Goal: Contribute content

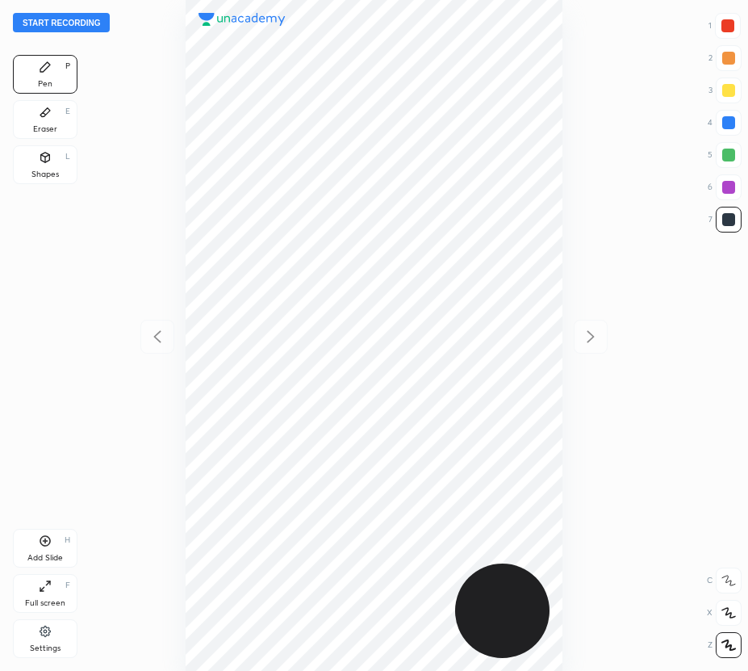
scroll to position [671, 490]
click at [77, 23] on button "Start recording" at bounding box center [61, 22] width 97 height 19
click at [60, 24] on button "End recording" at bounding box center [58, 22] width 90 height 19
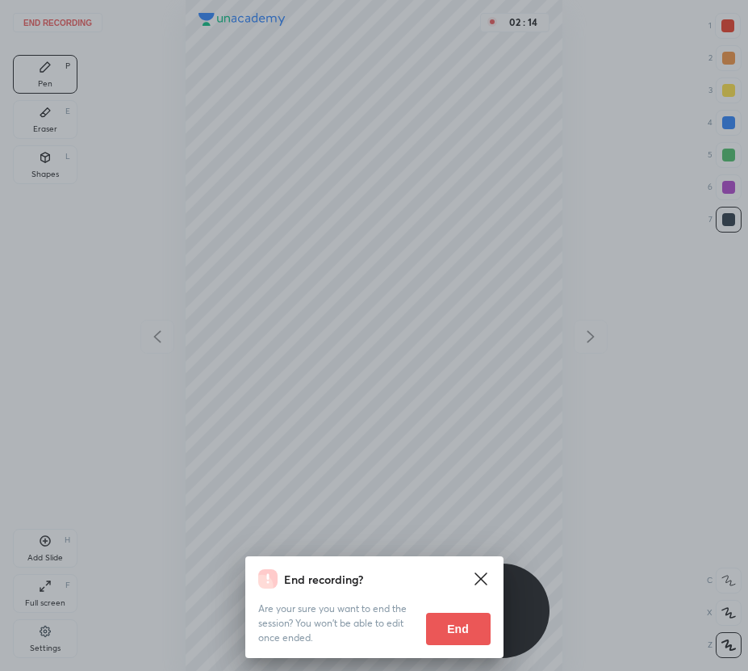
drag, startPoint x: 450, startPoint y: 632, endPoint x: 353, endPoint y: 567, distance: 116.9
click at [450, 632] on button "End" at bounding box center [458, 629] width 65 height 32
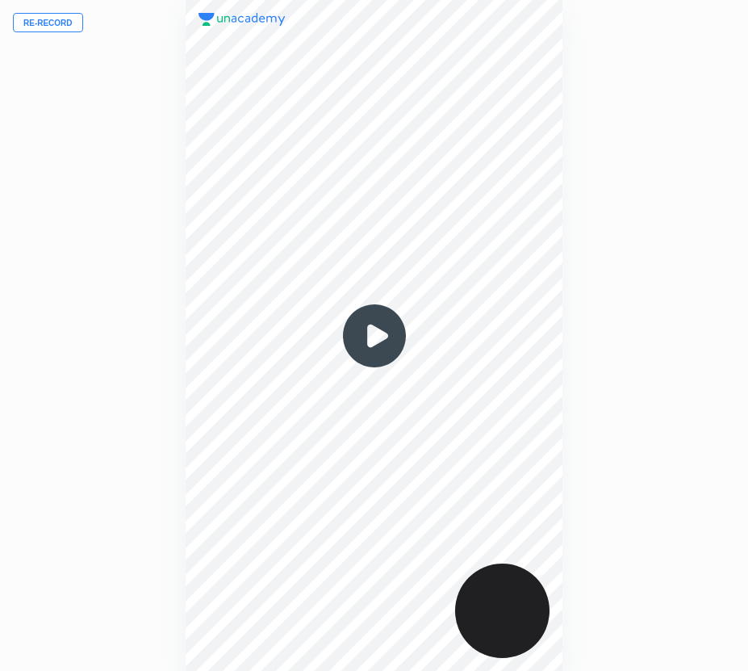
click at [51, 23] on button "Re-record" at bounding box center [48, 22] width 70 height 19
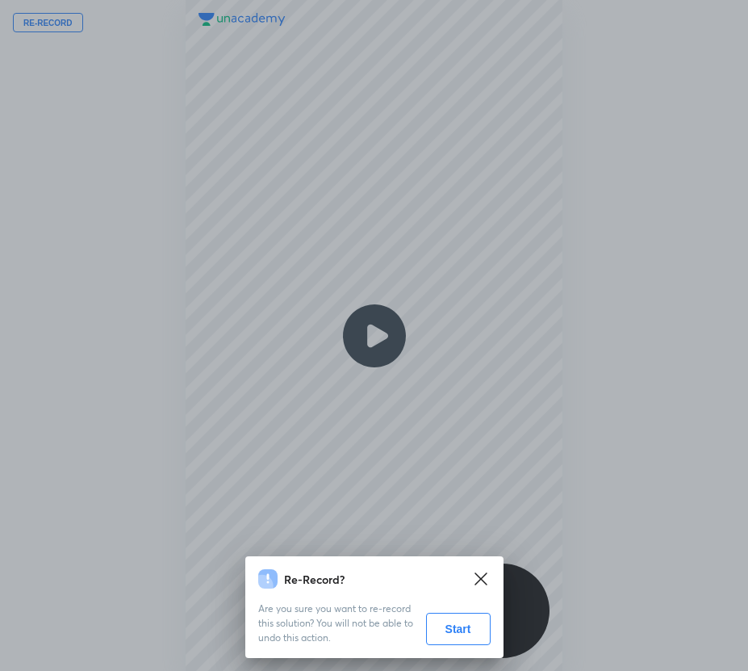
click at [449, 629] on button "Start" at bounding box center [458, 629] width 65 height 32
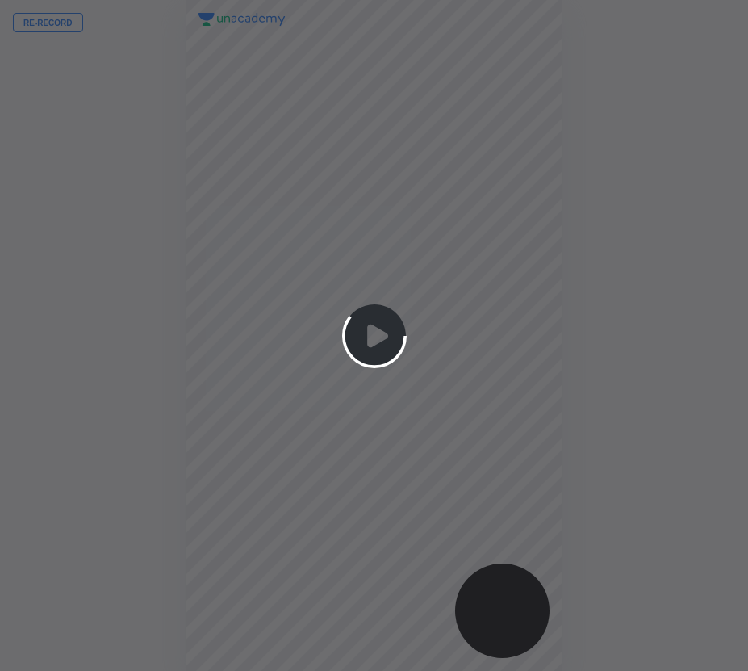
click at [52, 27] on div at bounding box center [374, 335] width 748 height 671
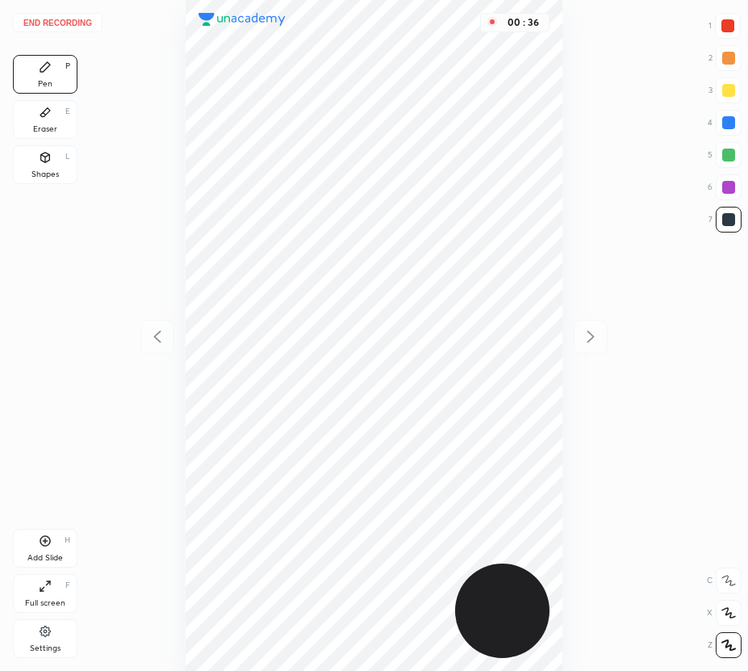
click at [729, 125] on div at bounding box center [728, 122] width 13 height 13
click at [726, 220] on div at bounding box center [728, 219] width 13 height 13
drag, startPoint x: 44, startPoint y: 124, endPoint x: 49, endPoint y: 132, distance: 9.2
click at [45, 129] on div "Eraser" at bounding box center [45, 129] width 24 height 8
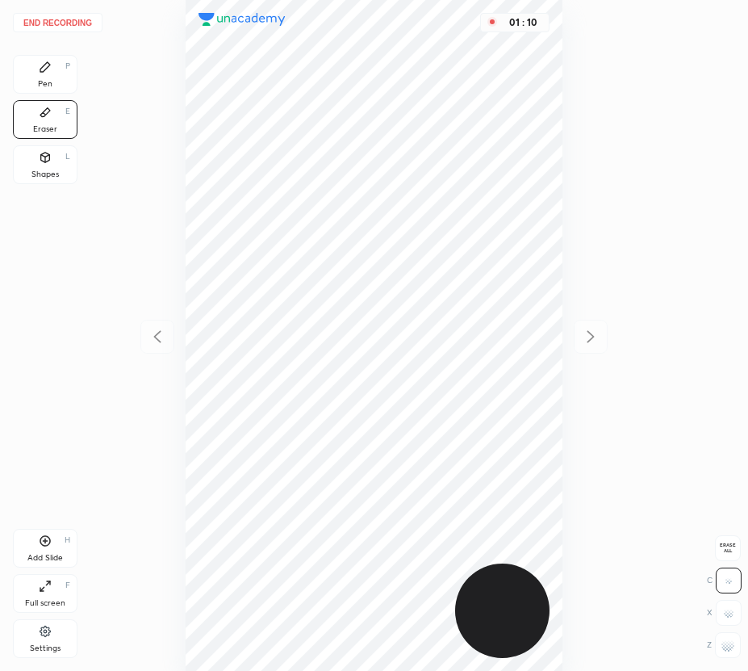
click at [59, 94] on div "Pen P Eraser E Shapes L" at bounding box center [45, 123] width 65 height 136
click at [49, 77] on div "Pen P" at bounding box center [45, 74] width 65 height 39
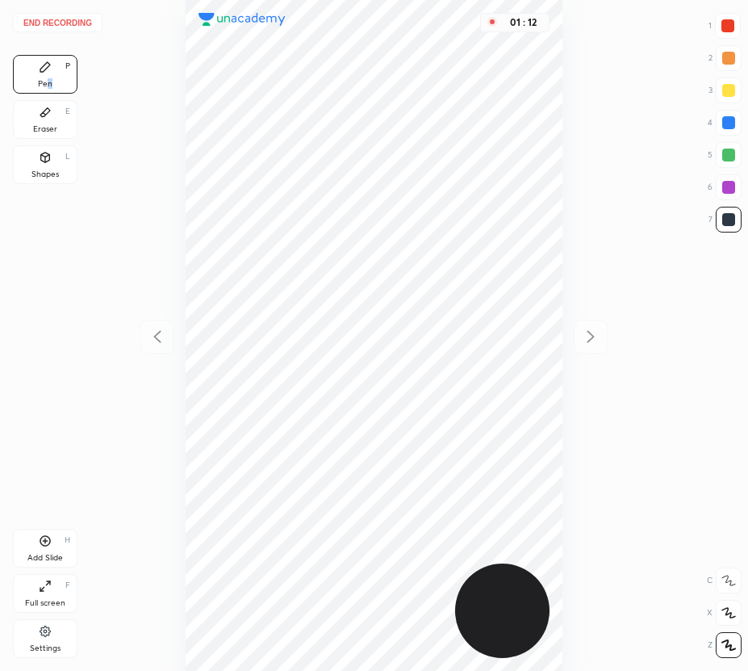
drag, startPoint x: 52, startPoint y: 82, endPoint x: 77, endPoint y: 111, distance: 39.5
click at [52, 82] on div "Pen" at bounding box center [45, 84] width 15 height 8
drag, startPoint x: 52, startPoint y: 546, endPoint x: 69, endPoint y: 568, distance: 27.8
click at [52, 548] on div "Add Slide H" at bounding box center [45, 548] width 65 height 39
click at [159, 327] on icon at bounding box center [157, 336] width 19 height 19
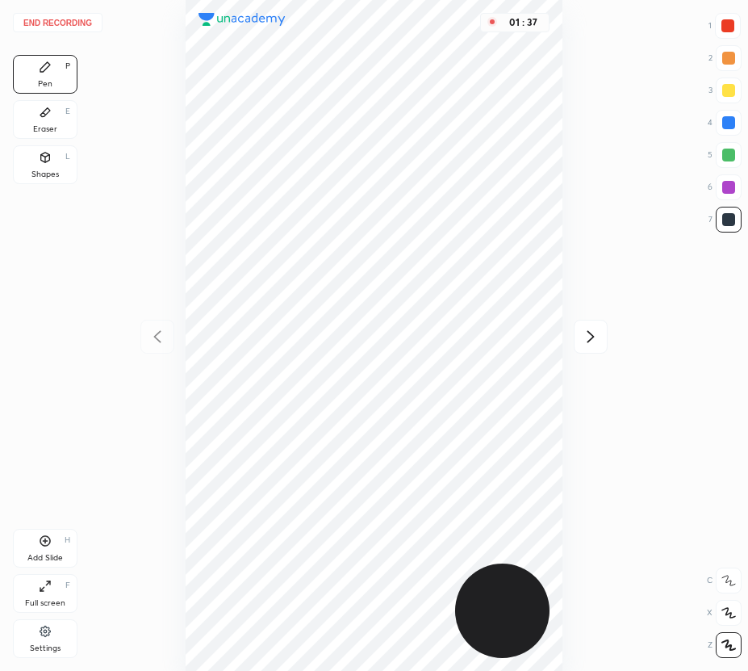
click at [589, 337] on icon at bounding box center [590, 336] width 19 height 19
drag, startPoint x: 161, startPoint y: 328, endPoint x: 153, endPoint y: 316, distance: 13.4
click at [157, 328] on icon at bounding box center [157, 336] width 19 height 19
click at [593, 337] on icon at bounding box center [590, 336] width 19 height 19
drag, startPoint x: 162, startPoint y: 336, endPoint x: 158, endPoint y: 322, distance: 14.3
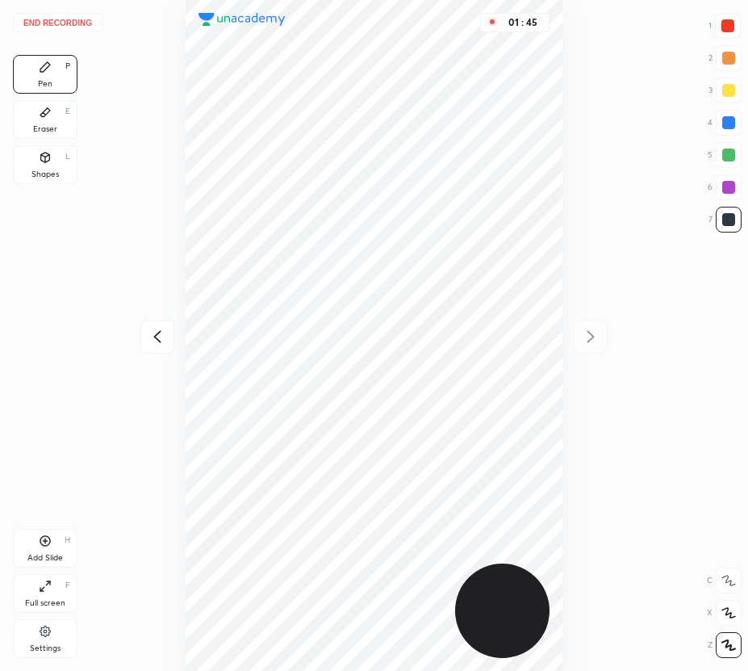
click at [161, 337] on icon at bounding box center [157, 336] width 19 height 19
drag, startPoint x: 596, startPoint y: 336, endPoint x: 585, endPoint y: 324, distance: 16.6
click at [594, 336] on icon at bounding box center [590, 336] width 19 height 19
drag, startPoint x: 156, startPoint y: 320, endPoint x: 154, endPoint y: 305, distance: 15.4
click at [153, 322] on div at bounding box center [157, 337] width 34 height 34
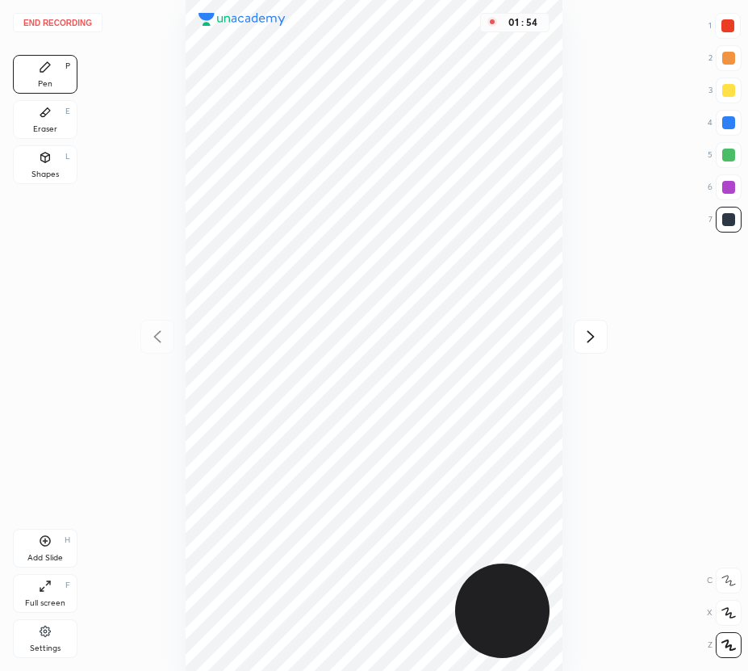
click at [597, 333] on icon at bounding box center [590, 336] width 19 height 19
drag, startPoint x: 133, startPoint y: 341, endPoint x: 132, endPoint y: 328, distance: 12.1
click at [136, 338] on div "01 : 59" at bounding box center [374, 335] width 490 height 671
drag, startPoint x: 153, startPoint y: 340, endPoint x: 144, endPoint y: 333, distance: 10.9
click at [153, 339] on icon at bounding box center [157, 336] width 19 height 19
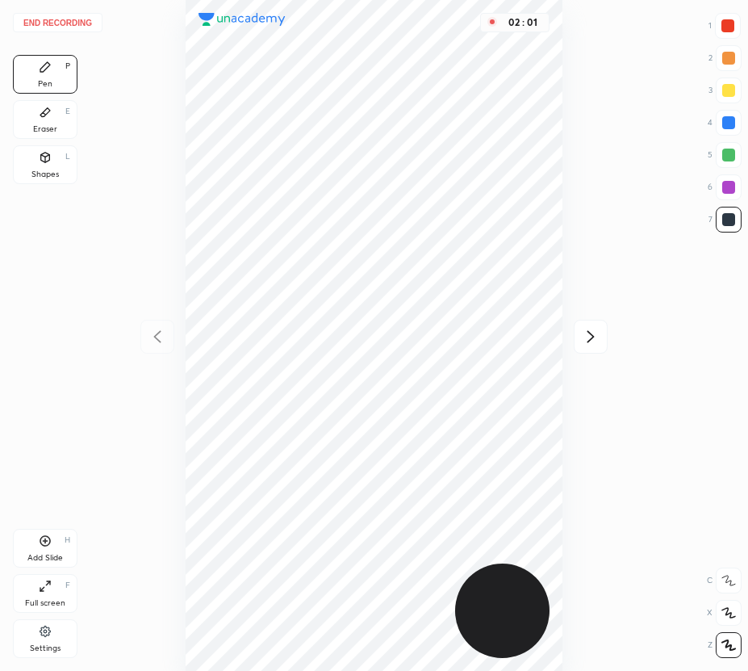
drag, startPoint x: 594, startPoint y: 334, endPoint x: 578, endPoint y: 317, distance: 23.4
click at [594, 336] on icon at bounding box center [590, 336] width 19 height 19
click at [154, 333] on icon at bounding box center [157, 336] width 19 height 19
click at [589, 339] on icon at bounding box center [590, 336] width 19 height 19
click at [48, 111] on icon at bounding box center [45, 112] width 10 height 9
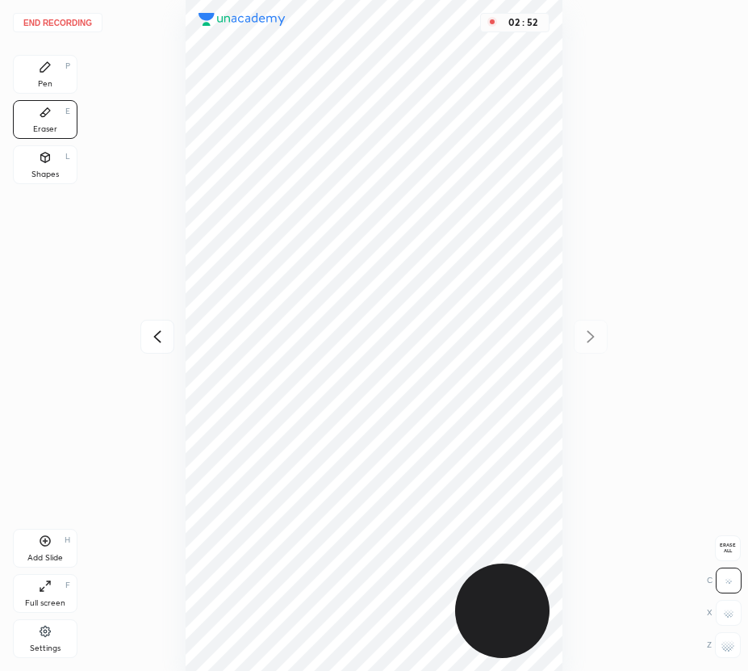
drag, startPoint x: 56, startPoint y: 78, endPoint x: 80, endPoint y: 82, distance: 23.6
click at [62, 80] on div "Pen P" at bounding box center [45, 74] width 65 height 39
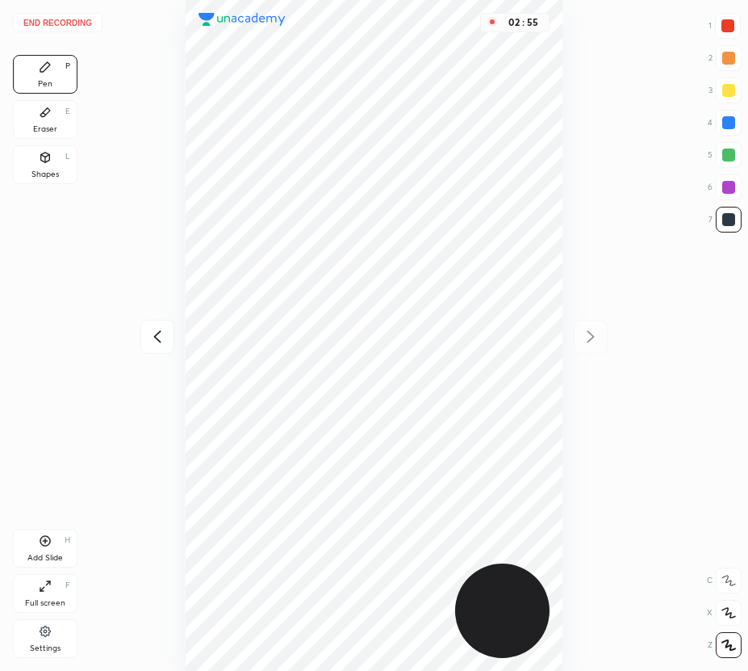
click at [54, 130] on div "Eraser" at bounding box center [45, 129] width 24 height 8
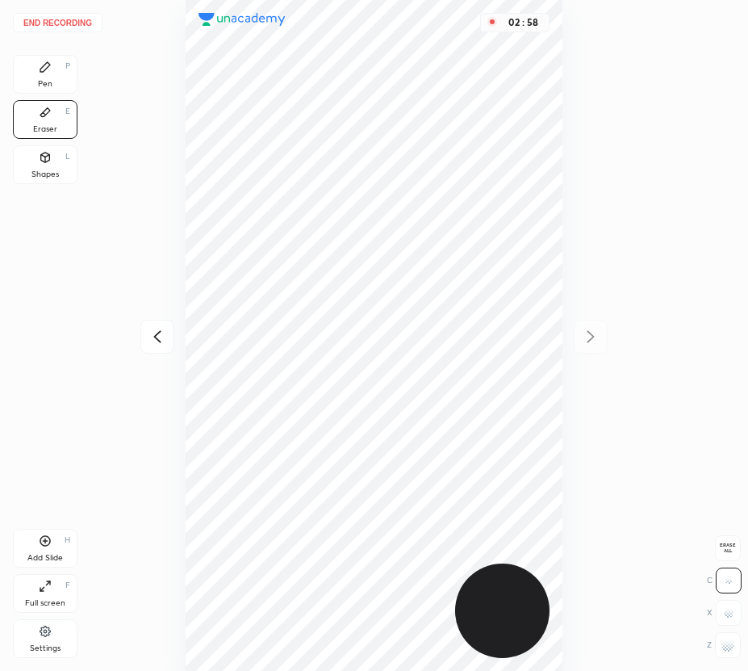
click at [60, 79] on div "Pen P" at bounding box center [45, 74] width 65 height 39
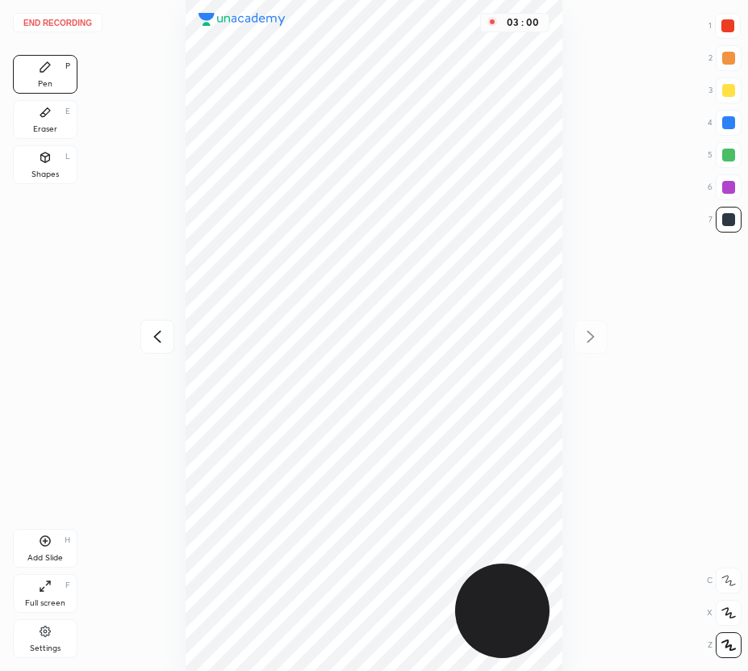
click at [52, 118] on div "Eraser E" at bounding box center [45, 119] width 65 height 39
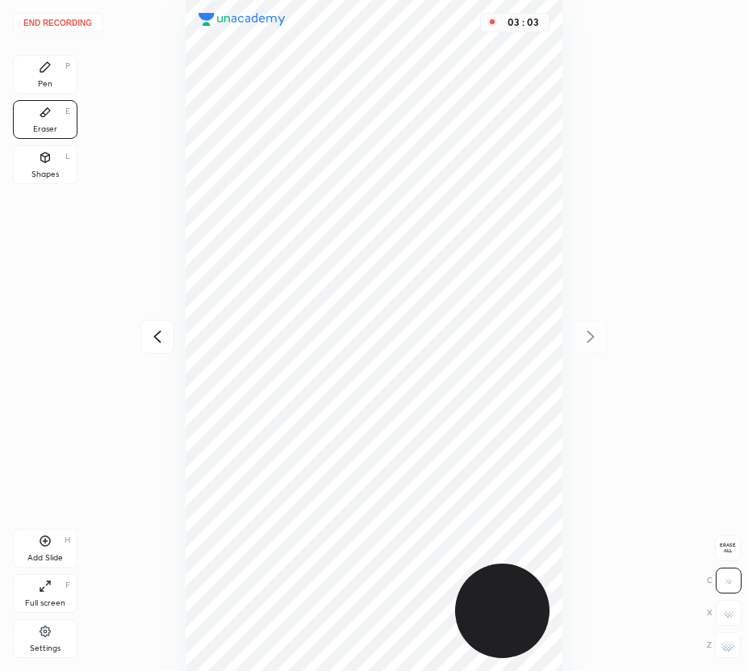
drag, startPoint x: 53, startPoint y: 83, endPoint x: 176, endPoint y: 179, distance: 155.8
click at [59, 87] on div "Pen P" at bounding box center [45, 74] width 65 height 39
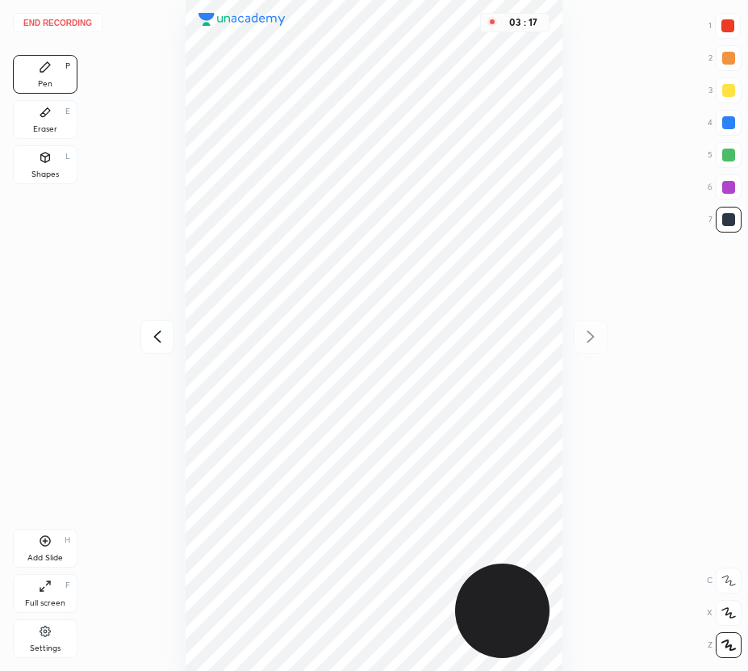
drag, startPoint x: 726, startPoint y: 158, endPoint x: 615, endPoint y: 217, distance: 126.0
click at [726, 161] on div at bounding box center [728, 155] width 13 height 13
click at [48, 542] on icon at bounding box center [45, 540] width 13 height 13
click at [165, 340] on icon at bounding box center [157, 336] width 19 height 19
drag, startPoint x: 592, startPoint y: 332, endPoint x: 573, endPoint y: 314, distance: 26.3
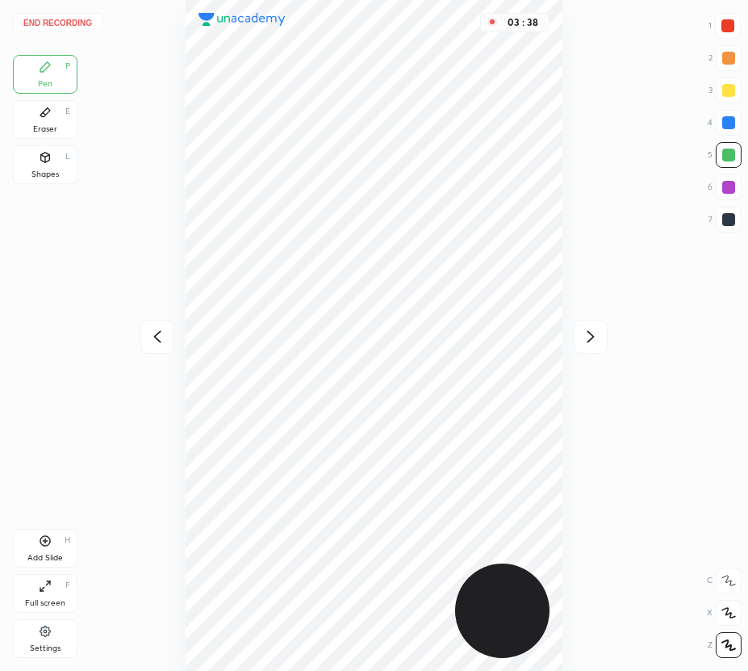
click at [589, 330] on icon at bounding box center [590, 336] width 19 height 19
click at [73, 25] on button "End recording" at bounding box center [58, 22] width 90 height 19
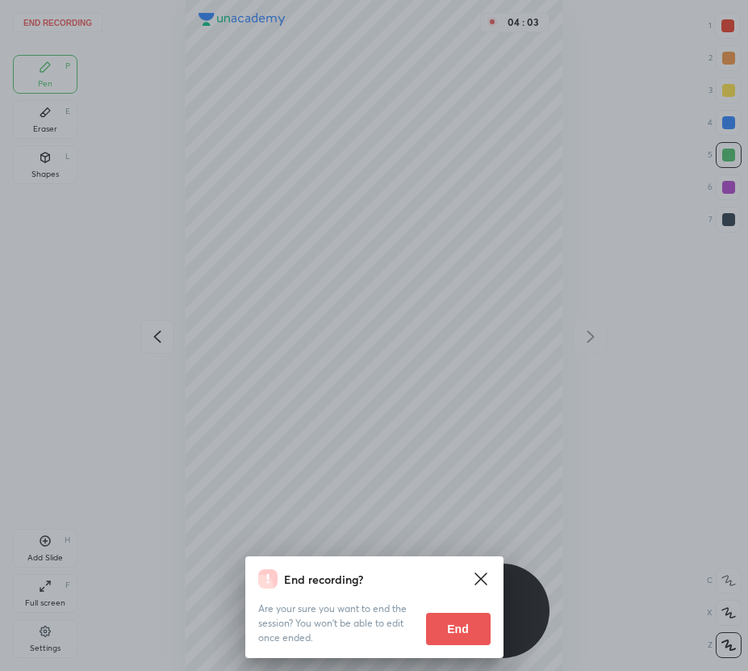
click at [456, 626] on button "End" at bounding box center [458, 629] width 65 height 32
